Goal: Information Seeking & Learning: Find specific fact

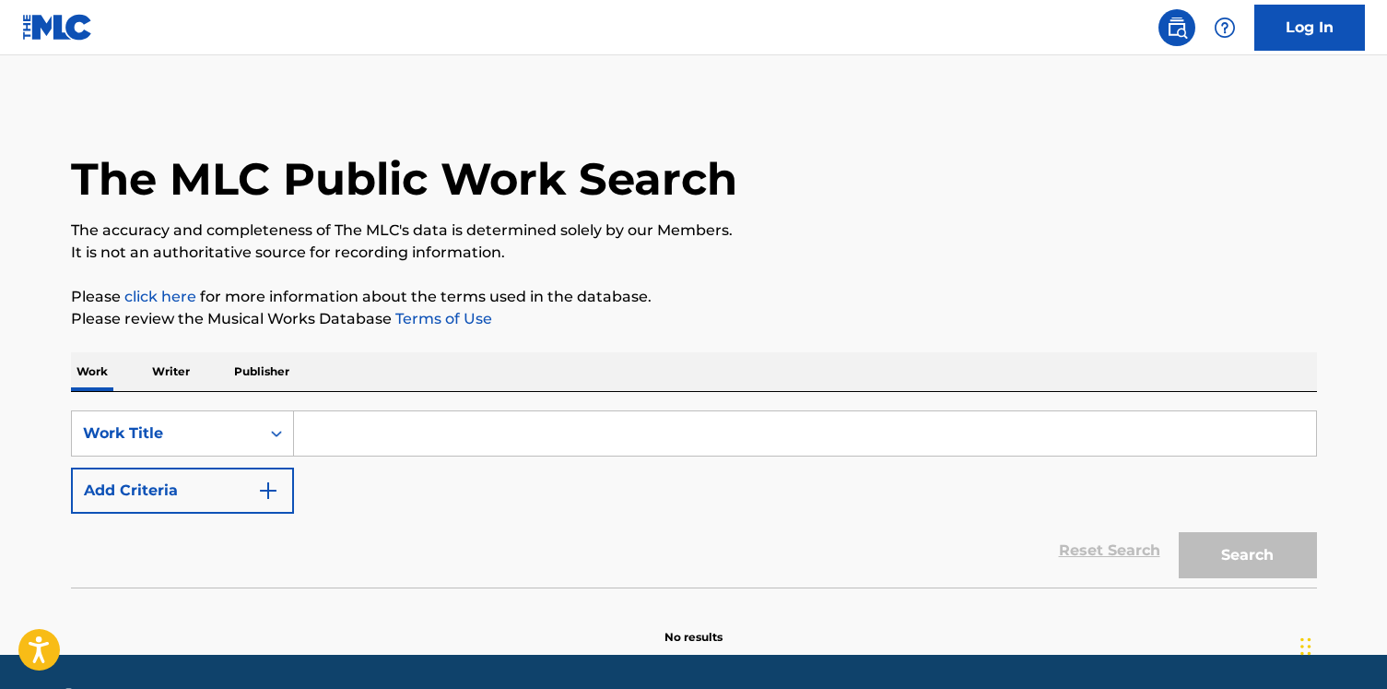
click at [196, 375] on div "Work Writer Publisher" at bounding box center [694, 371] width 1246 height 39
click at [159, 380] on p "Writer" at bounding box center [171, 371] width 49 height 39
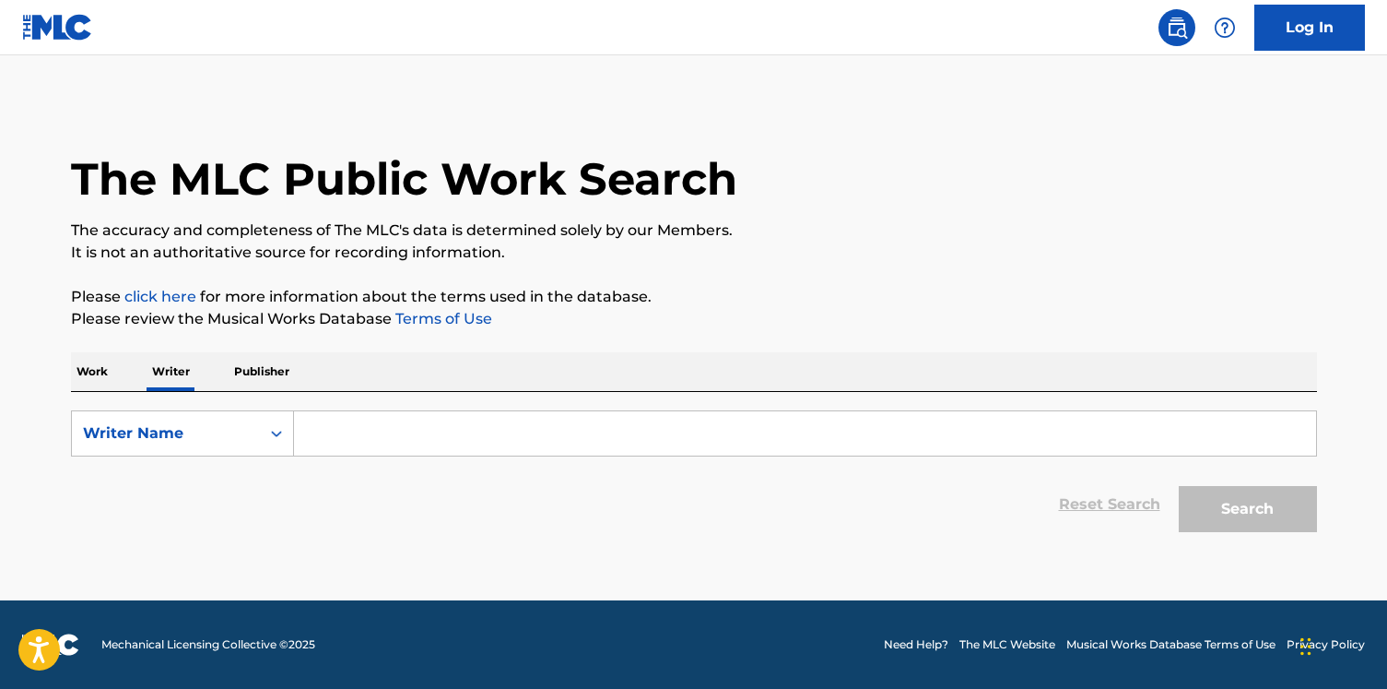
click at [401, 444] on input "Search Form" at bounding box center [805, 433] width 1022 height 44
paste input "[PERSON_NAME]-bas"
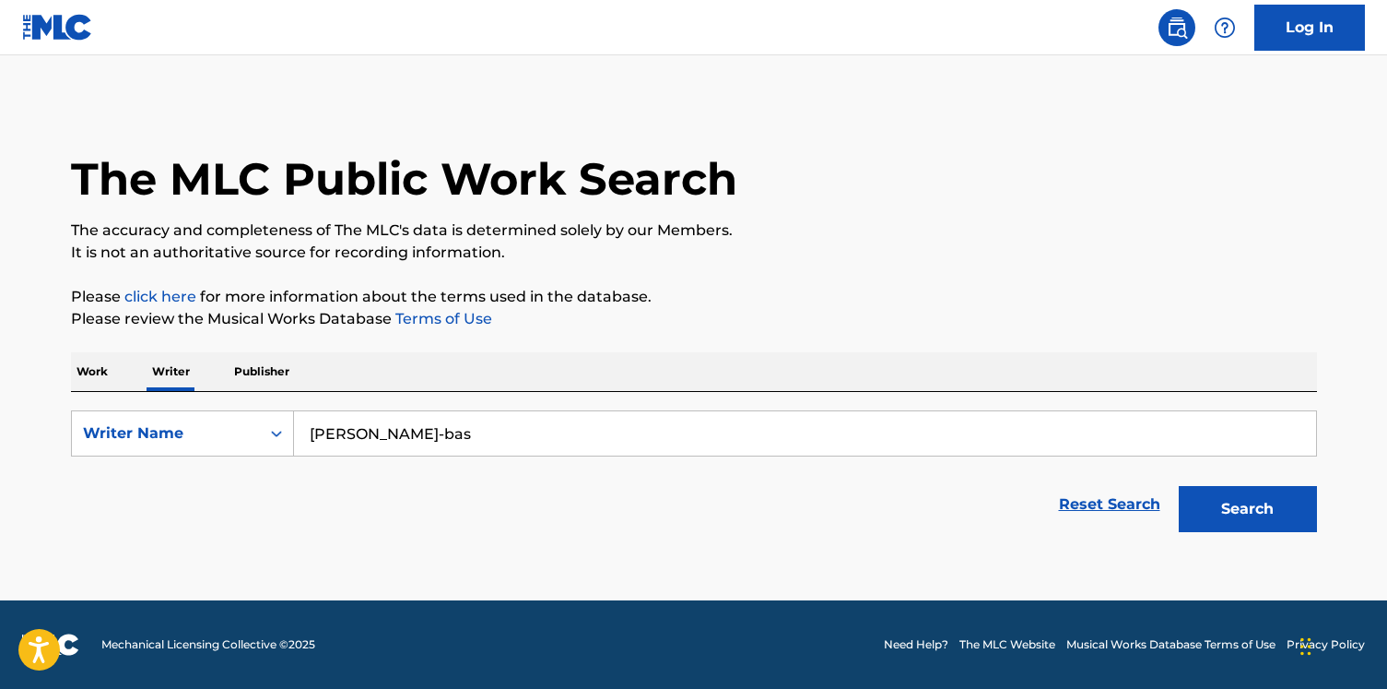
click at [1179, 486] on button "Search" at bounding box center [1248, 509] width 138 height 46
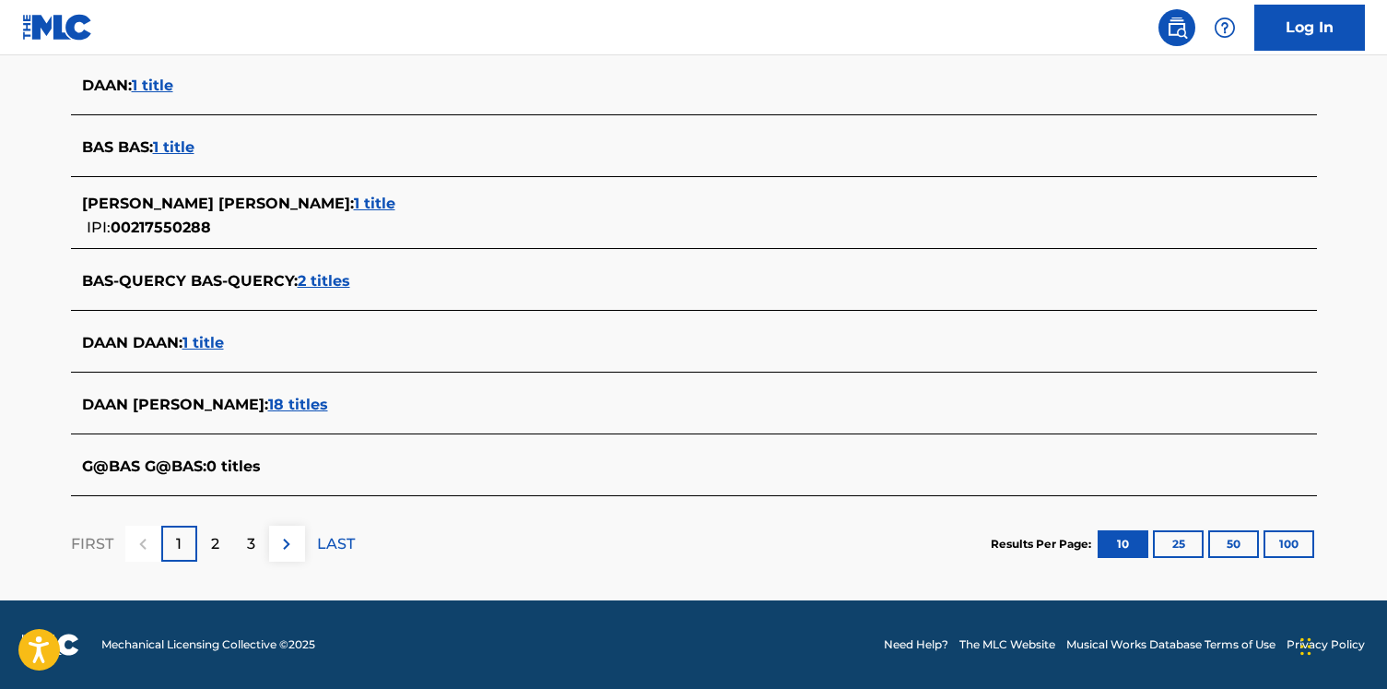
scroll to position [89, 0]
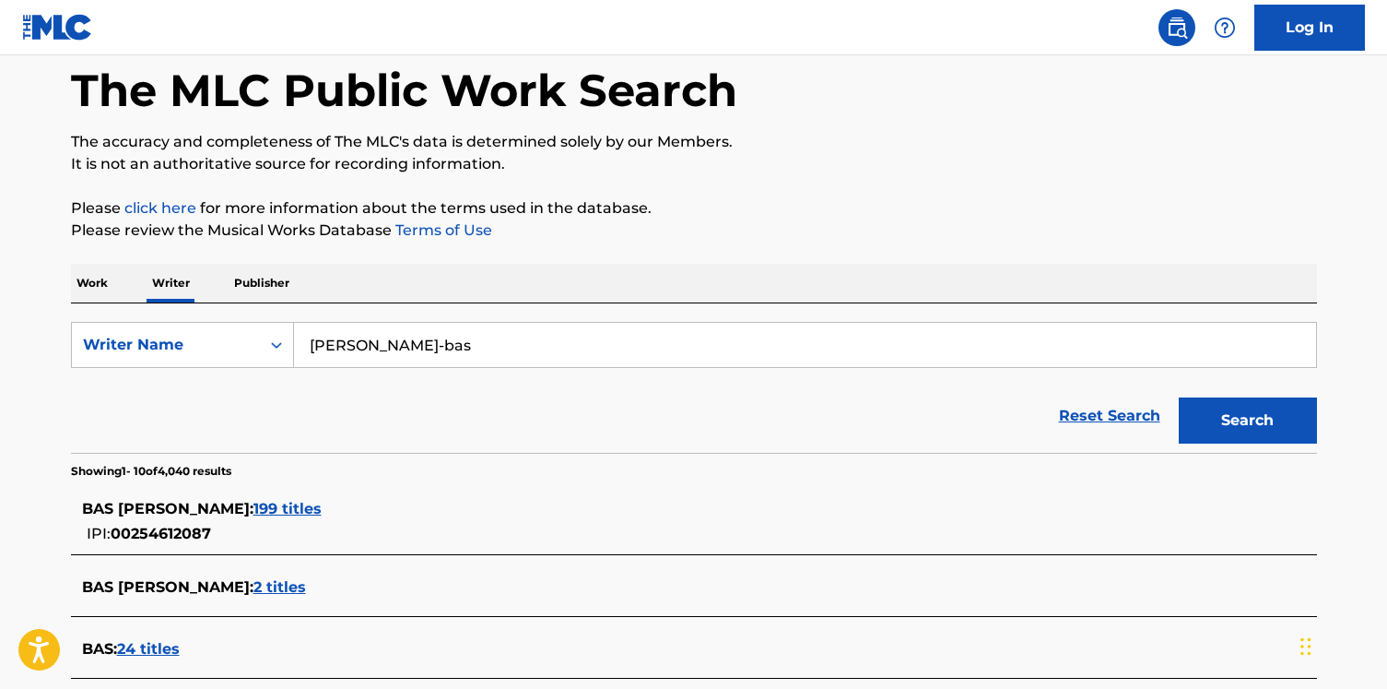
click at [416, 339] on input "[PERSON_NAME]-bas" at bounding box center [805, 345] width 1022 height 44
click at [406, 339] on input "[PERSON_NAME]-bas" at bounding box center [805, 345] width 1022 height 44
click at [1179, 397] on button "Search" at bounding box center [1248, 420] width 138 height 46
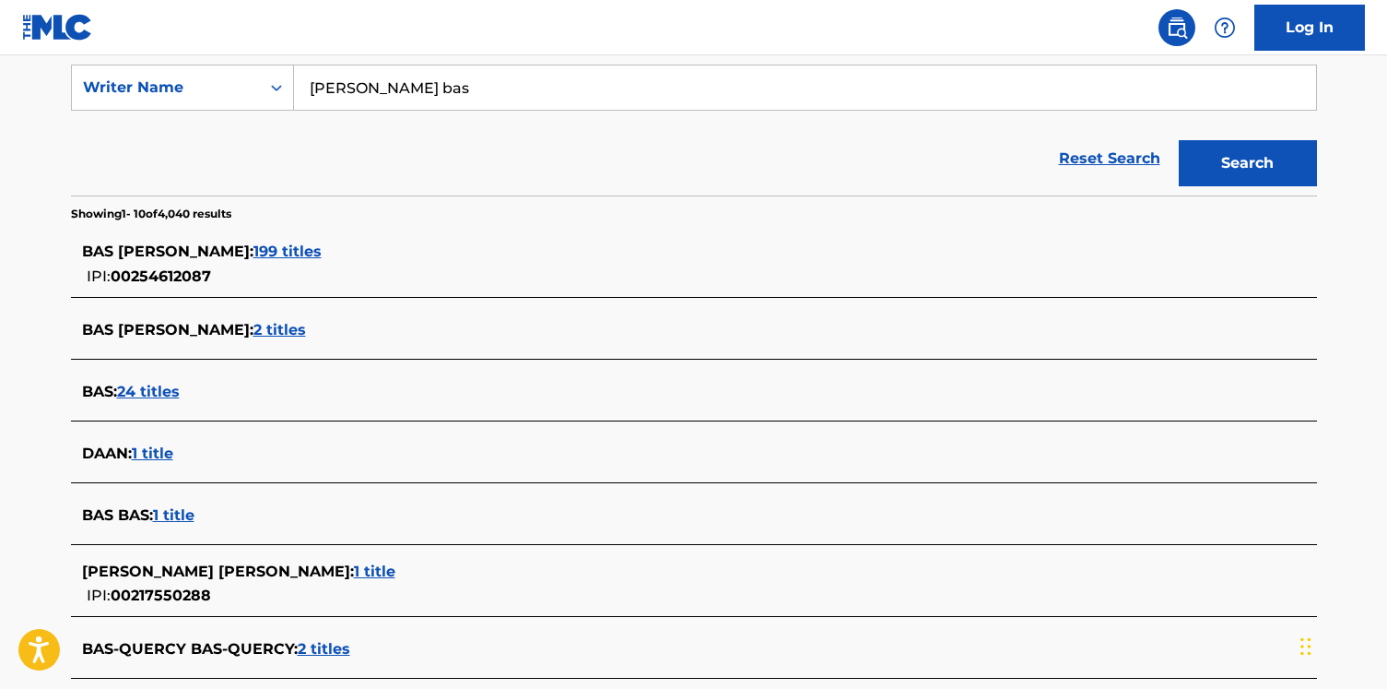
scroll to position [338, 0]
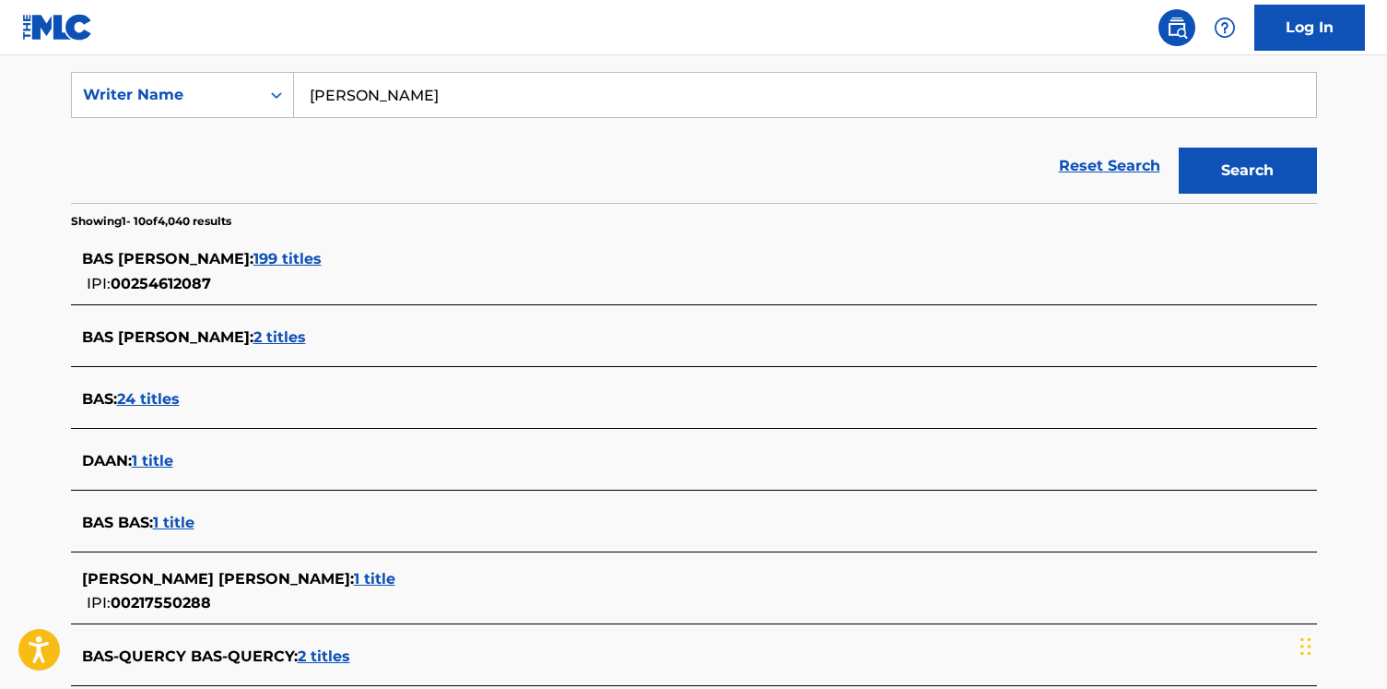
click at [1179, 148] on button "Search" at bounding box center [1248, 171] width 138 height 46
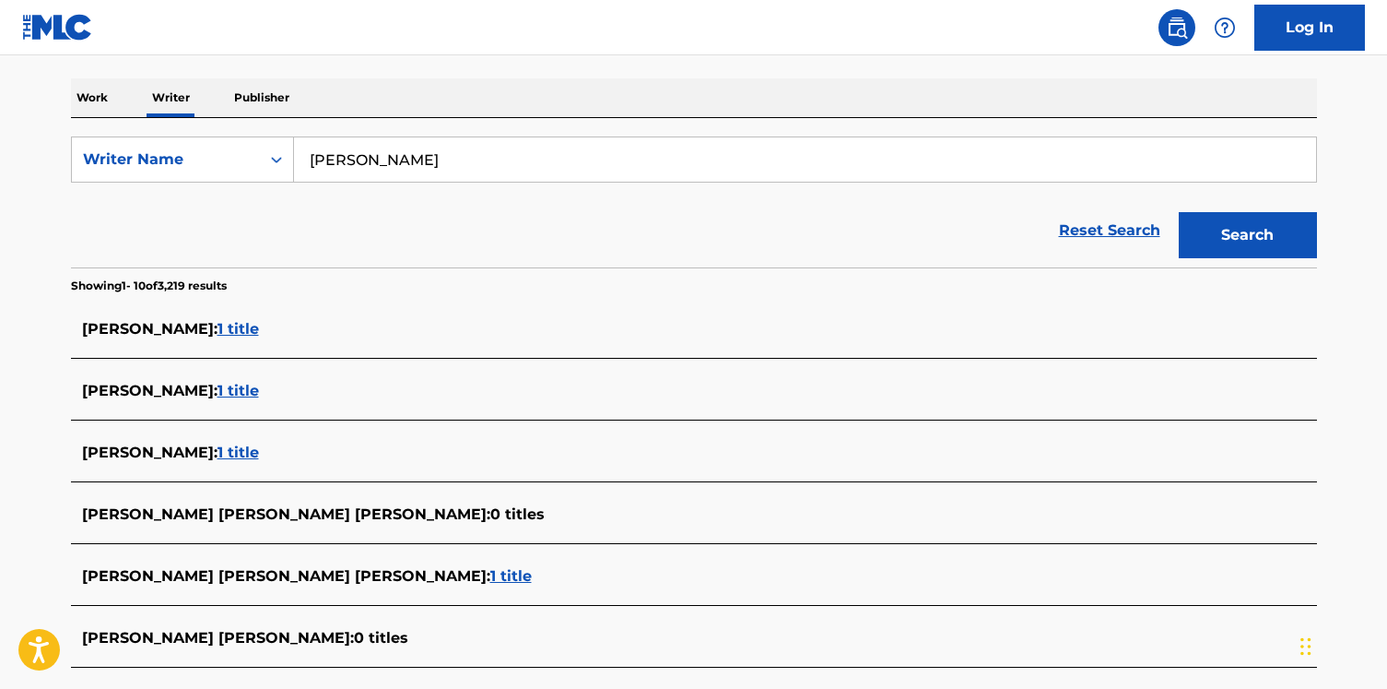
scroll to position [248, 0]
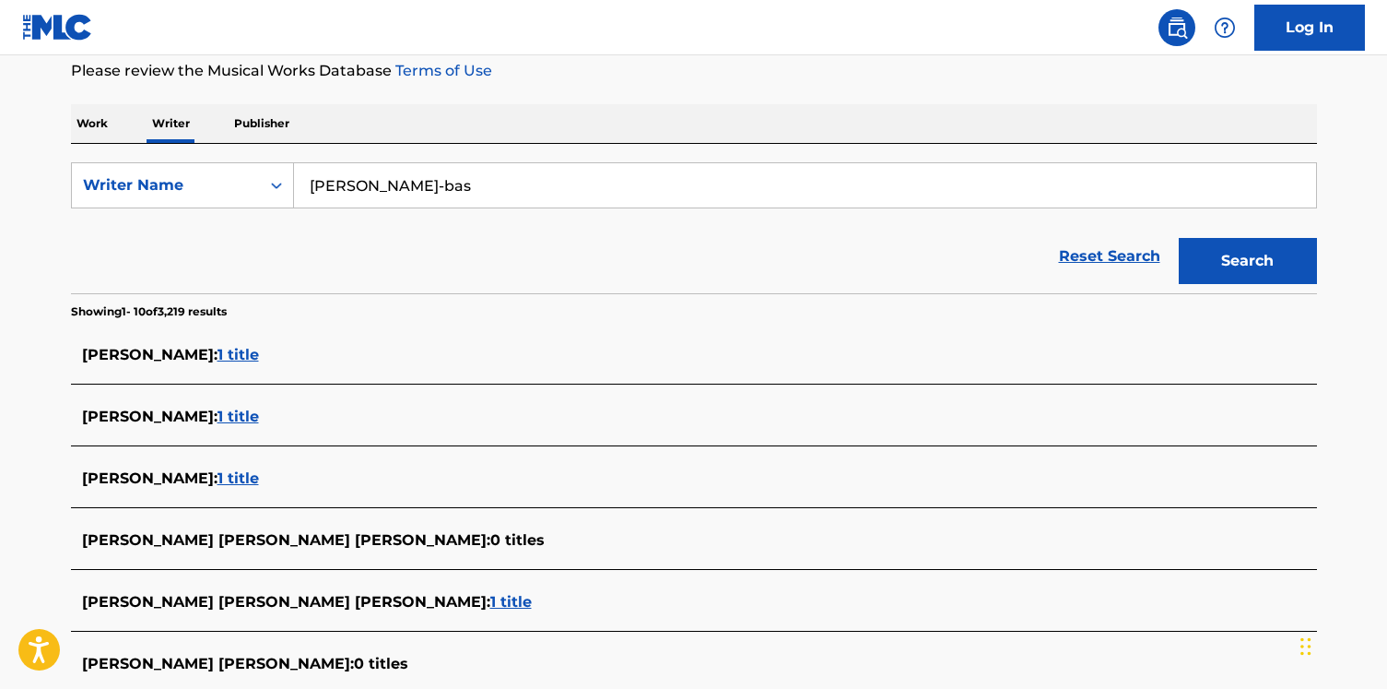
click at [348, 189] on input "[PERSON_NAME]-bas" at bounding box center [805, 185] width 1022 height 44
type input "[PERSON_NAME]-bas"
click at [1179, 238] on button "Search" at bounding box center [1248, 261] width 138 height 46
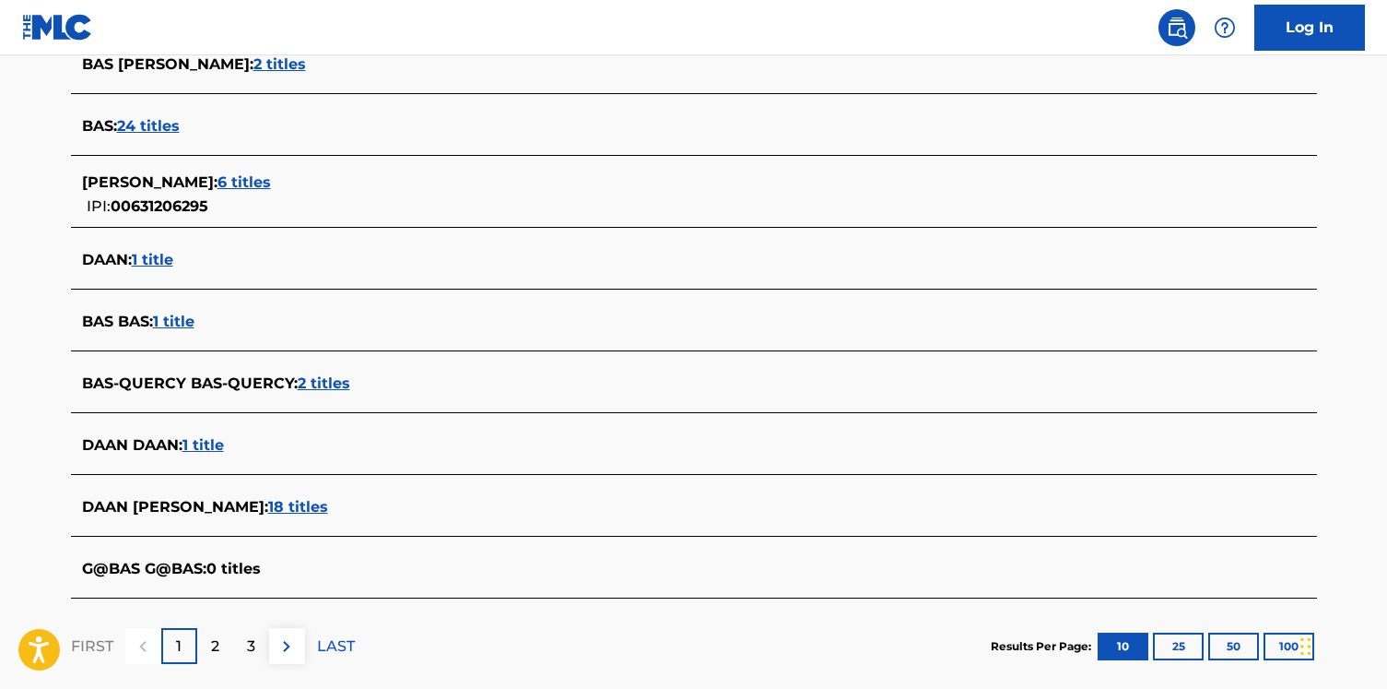
scroll to position [714, 0]
